Goal: Information Seeking & Learning: Find specific page/section

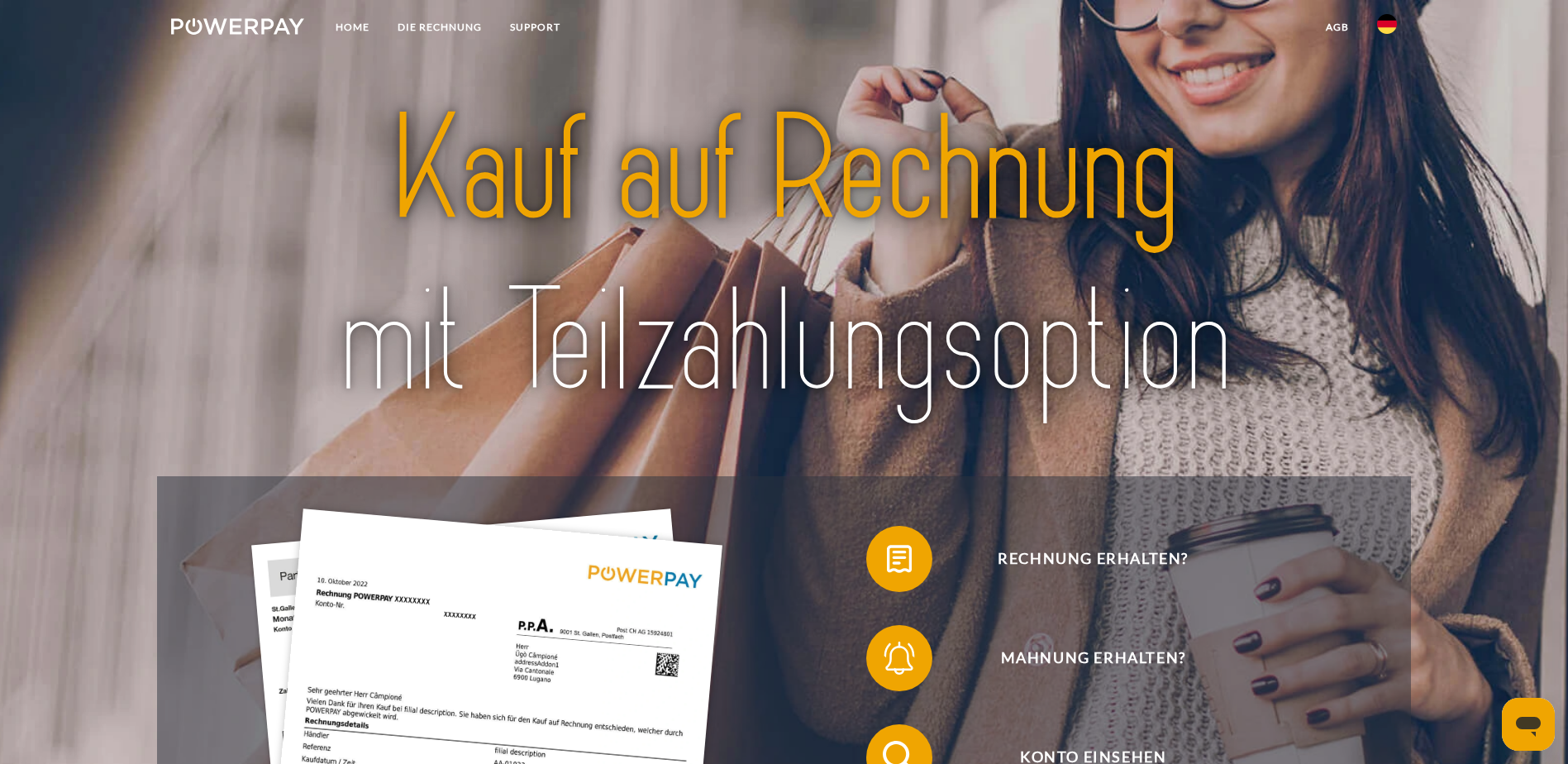
click at [1395, 25] on img at bounding box center [1387, 24] width 20 height 20
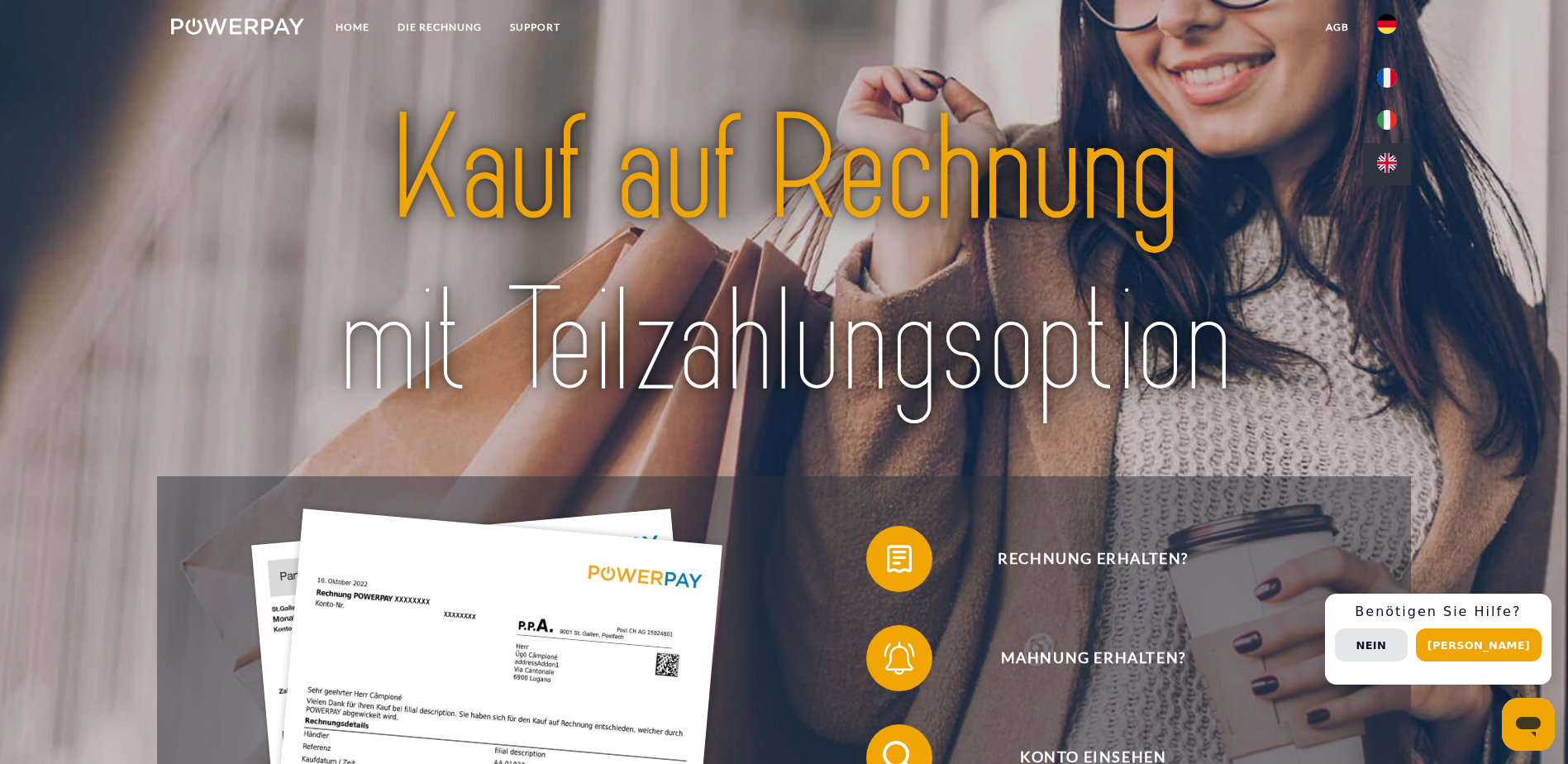
click at [1392, 163] on img at bounding box center [1387, 163] width 20 height 20
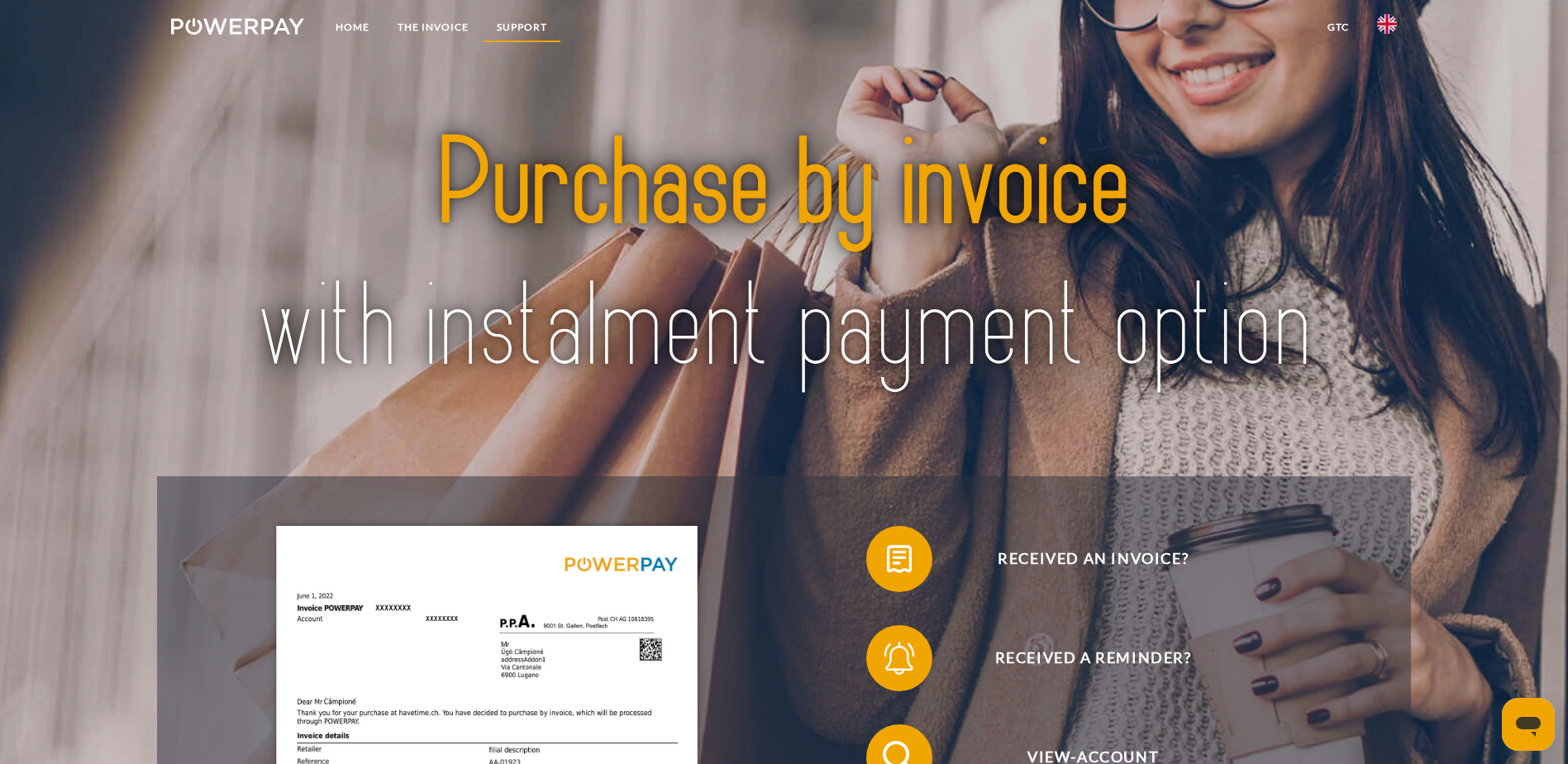
click at [519, 39] on link "Support" at bounding box center [522, 27] width 78 height 29
click at [536, 13] on link "Support" at bounding box center [522, 27] width 78 height 29
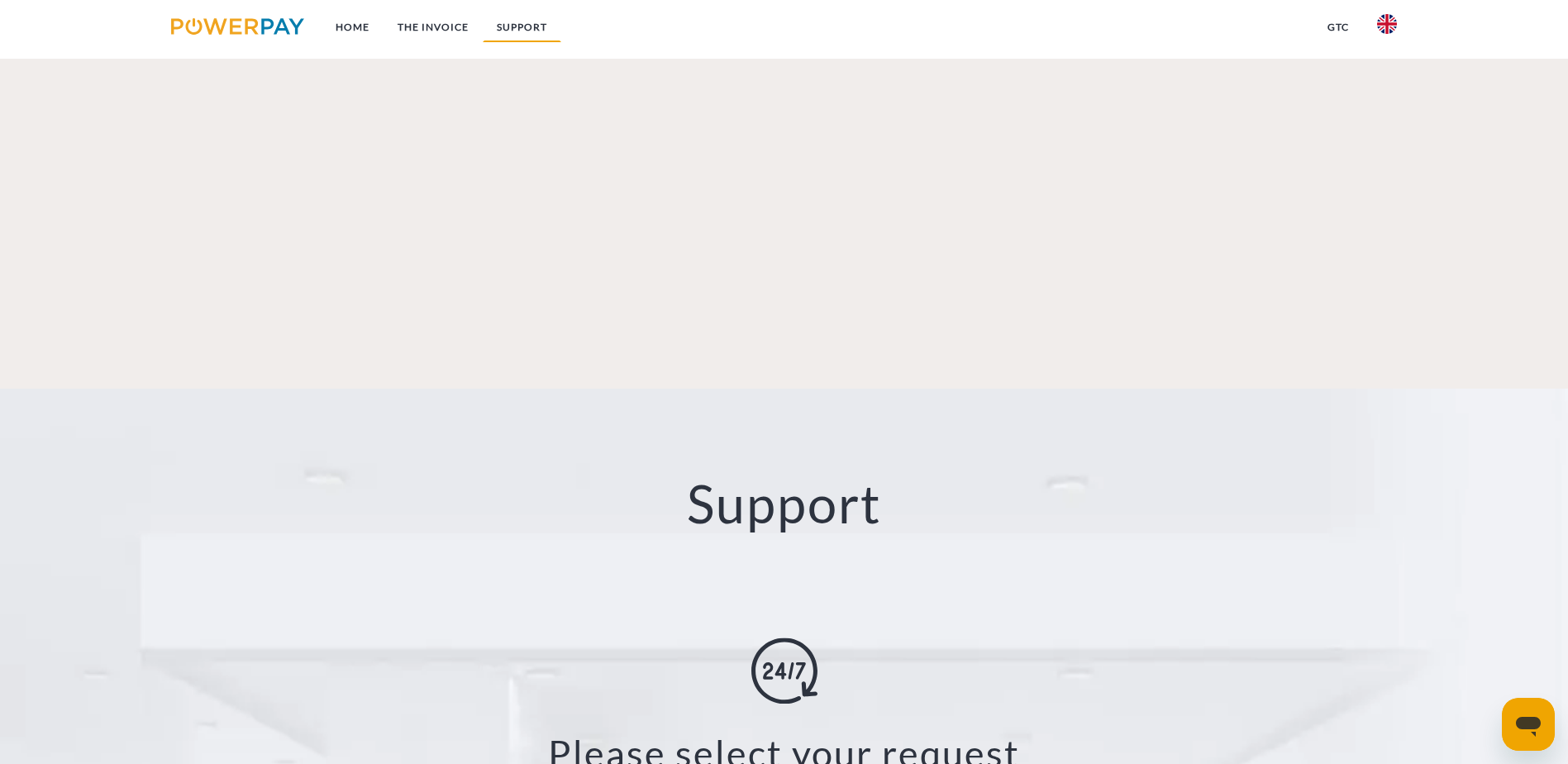
scroll to position [2821, 0]
